Goal: Task Accomplishment & Management: Manage account settings

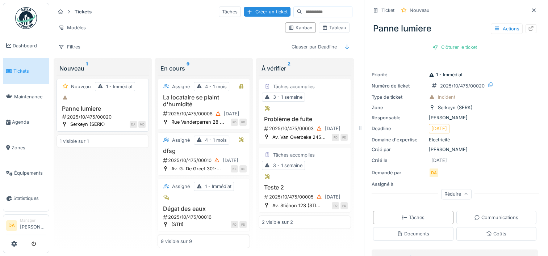
click at [125, 110] on h3 "Panne lumiere" at bounding box center [103, 108] width 86 height 7
click at [76, 66] on div "Nouveau 1" at bounding box center [102, 68] width 87 height 9
click at [93, 104] on div "Nouveau 1 - Immédiat Panne lumiere 2025/10/475/00020 Serkeyn (SERK) DA MD" at bounding box center [102, 105] width 92 height 53
click at [81, 107] on h3 "Panne lumiere" at bounding box center [103, 108] width 86 height 7
click at [72, 66] on div "Nouveau 1" at bounding box center [102, 68] width 87 height 9
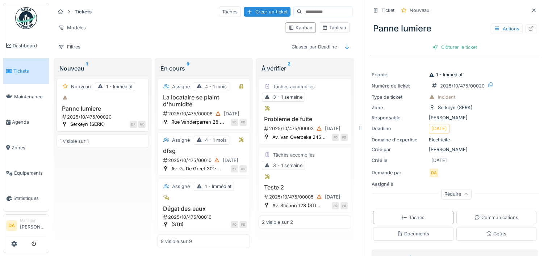
click at [71, 110] on h3 "Panne lumiere" at bounding box center [103, 108] width 86 height 7
click at [503, 25] on div "Actions" at bounding box center [507, 29] width 32 height 10
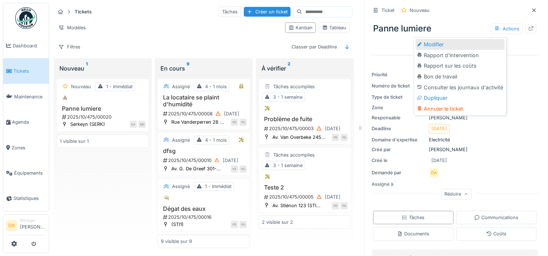
click at [454, 44] on div "Modifier" at bounding box center [459, 44] width 89 height 11
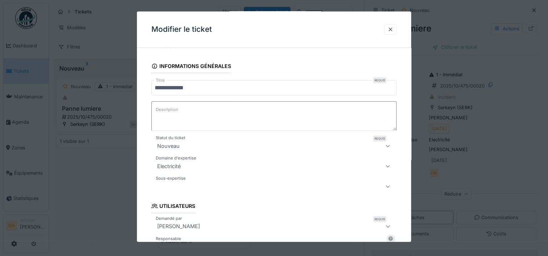
scroll to position [72, 0]
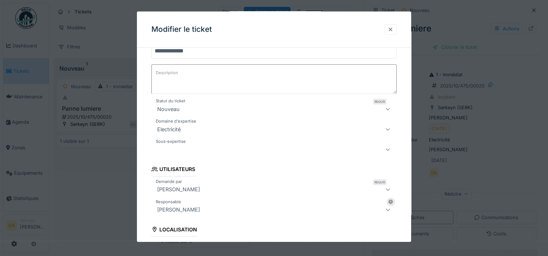
click at [388, 28] on div at bounding box center [390, 29] width 12 height 10
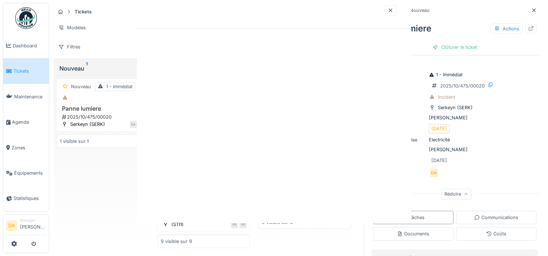
scroll to position [0, 0]
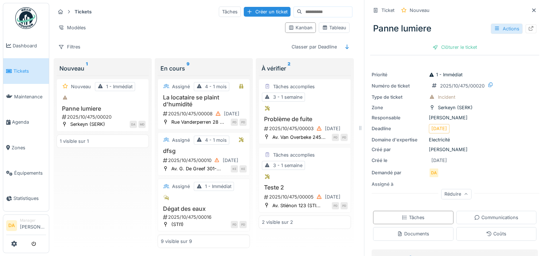
click at [500, 26] on div "Actions" at bounding box center [507, 29] width 32 height 10
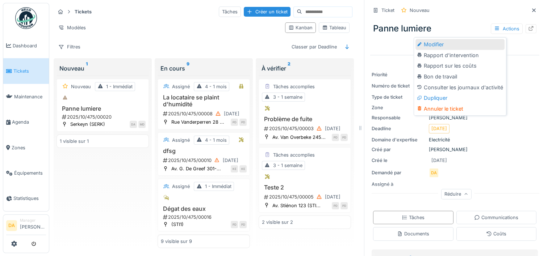
click at [472, 43] on div "Modifier" at bounding box center [459, 44] width 89 height 11
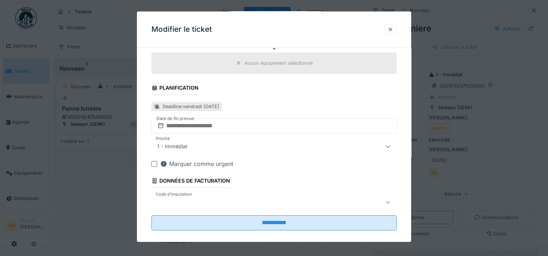
scroll to position [321, 0]
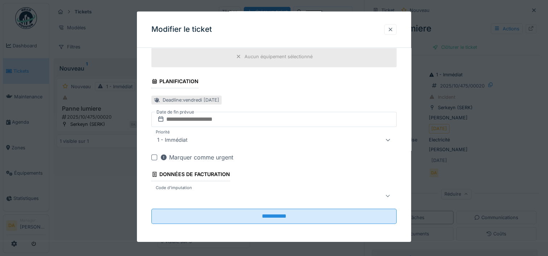
click at [393, 27] on div at bounding box center [390, 29] width 6 height 7
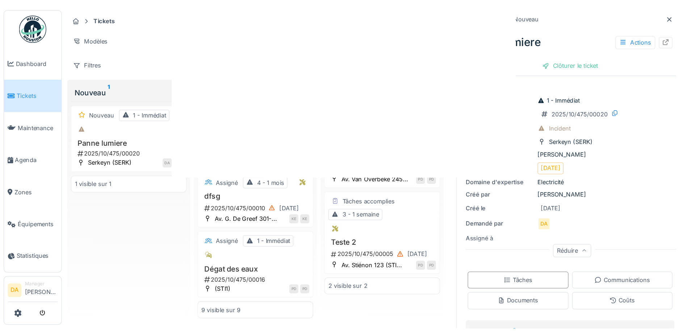
scroll to position [0, 0]
